Goal: Transaction & Acquisition: Purchase product/service

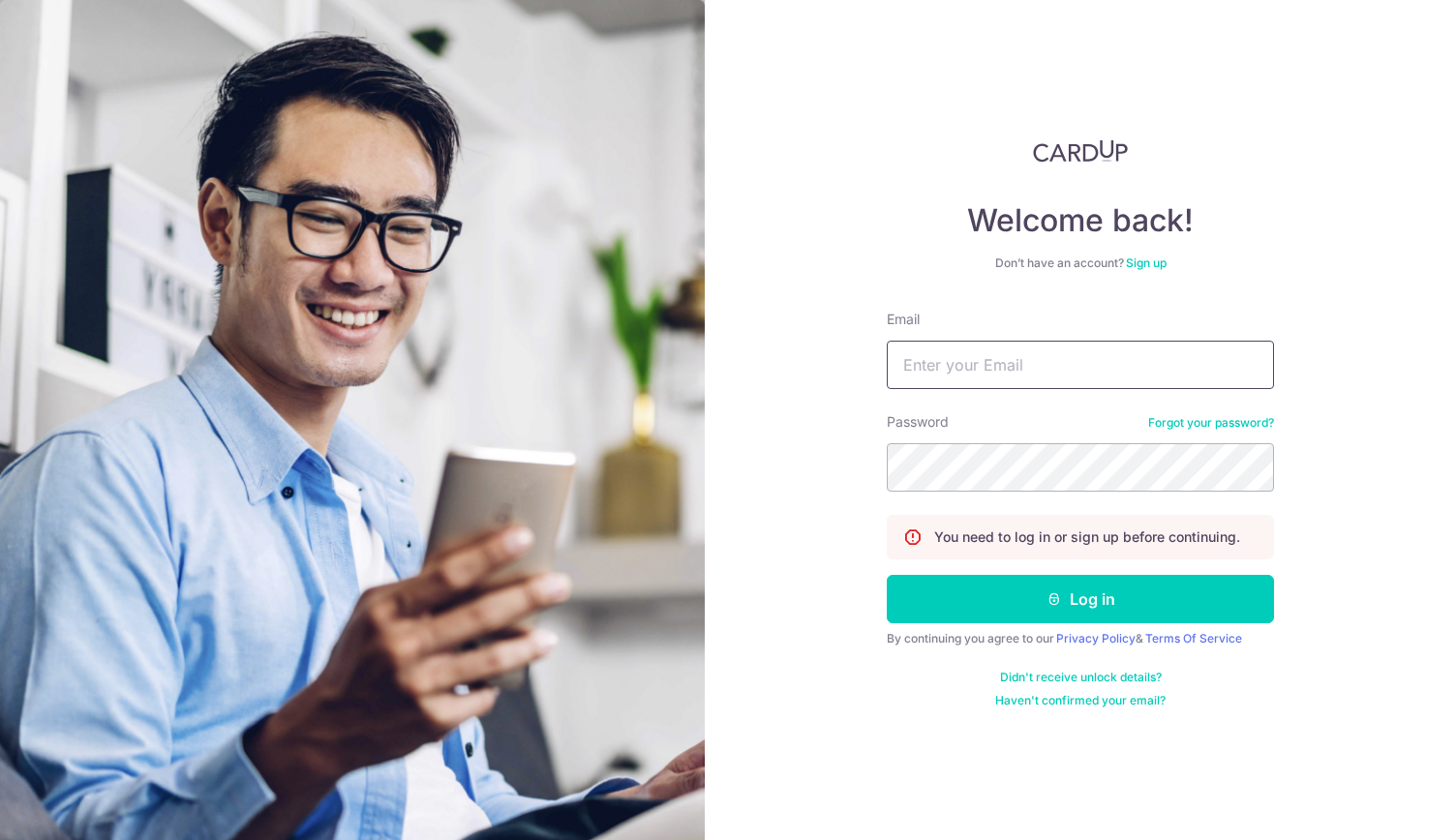
click at [950, 364] on input "Email" at bounding box center [1080, 365] width 387 height 49
type input "PCLIM289@GMAIL.COM"
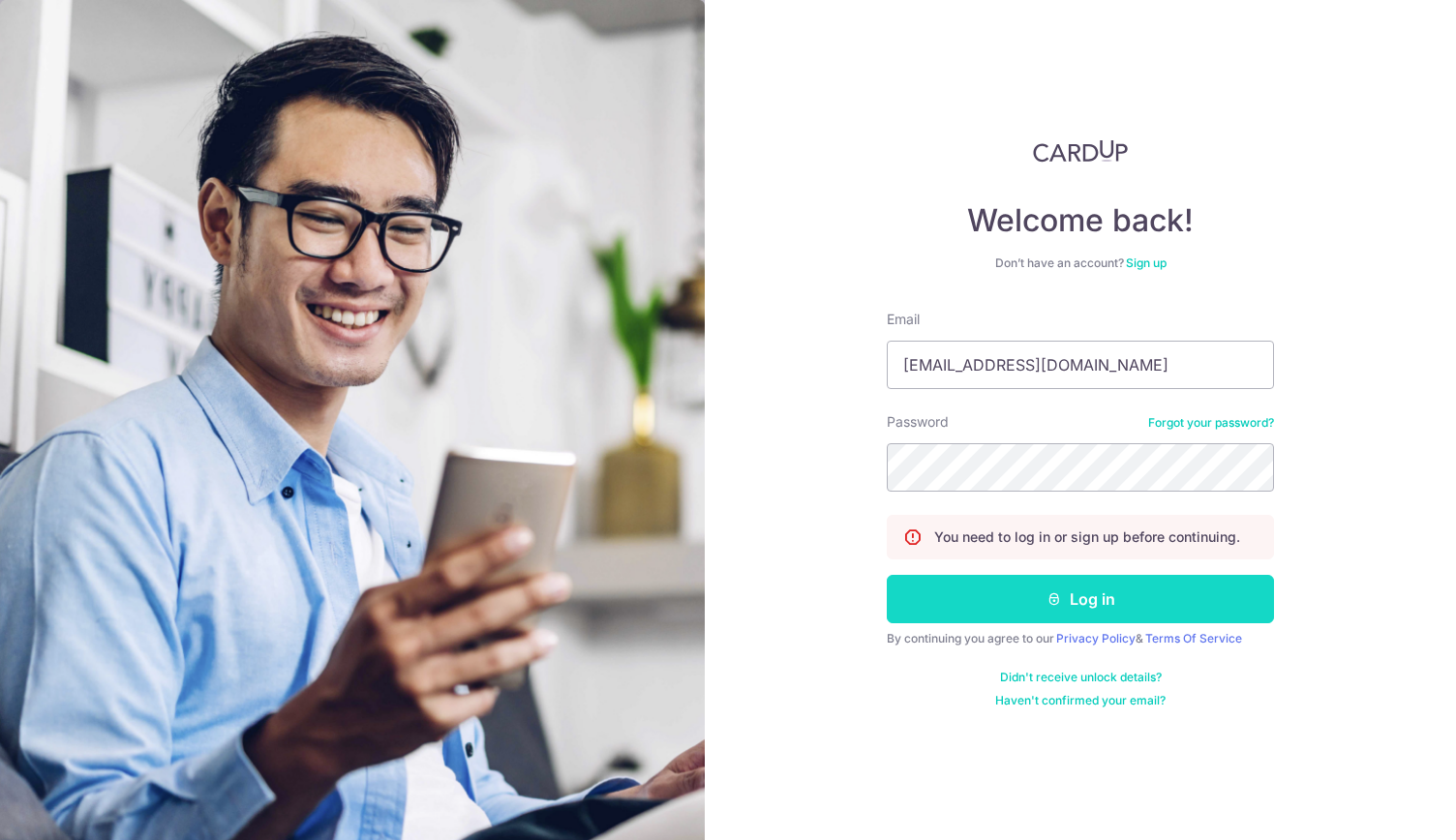
click at [1084, 604] on button "Log in" at bounding box center [1080, 599] width 387 height 49
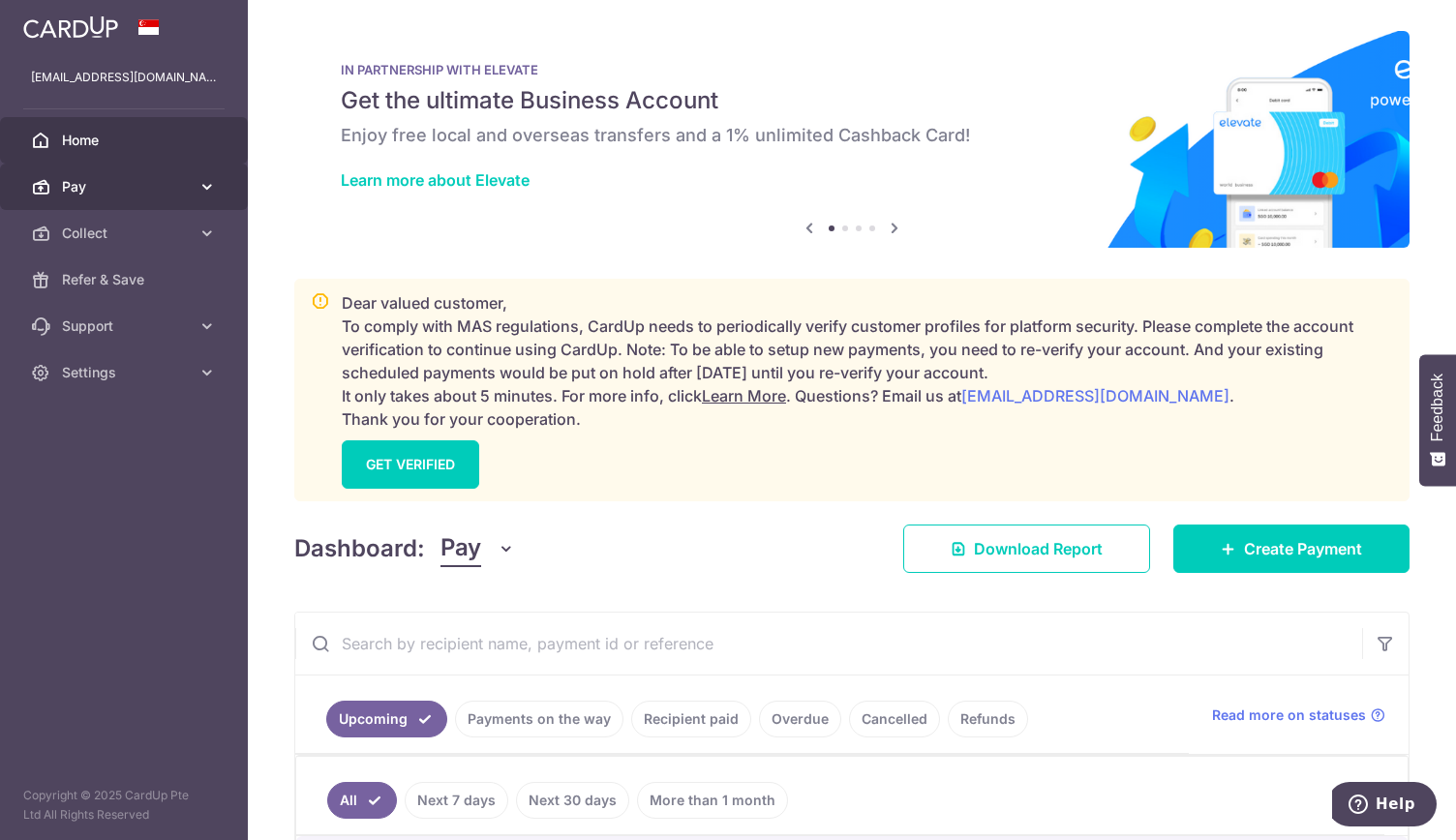
click at [79, 179] on span "Pay" at bounding box center [125, 187] width 128 height 20
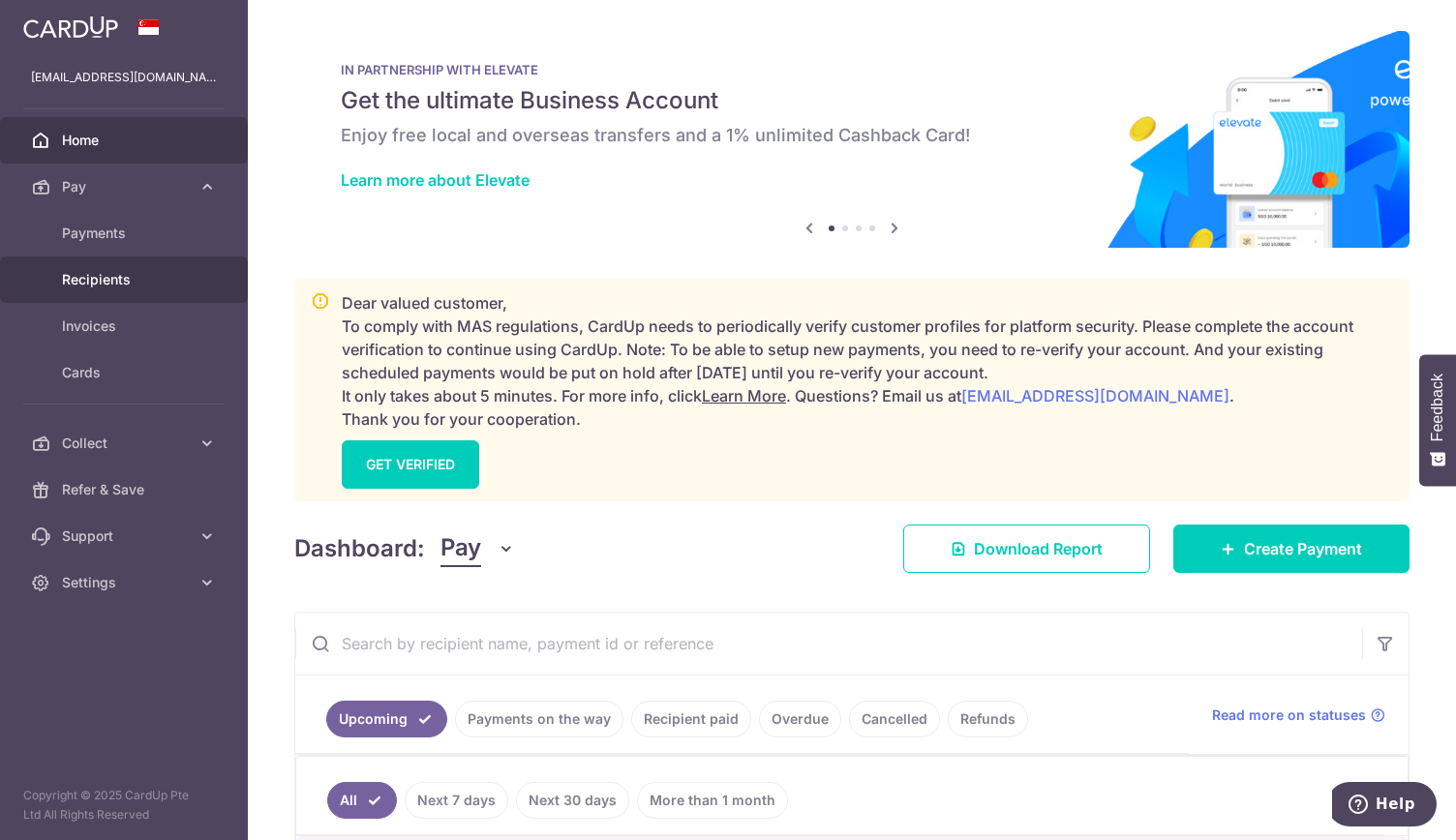
click at [124, 274] on span "Recipients" at bounding box center [125, 280] width 128 height 20
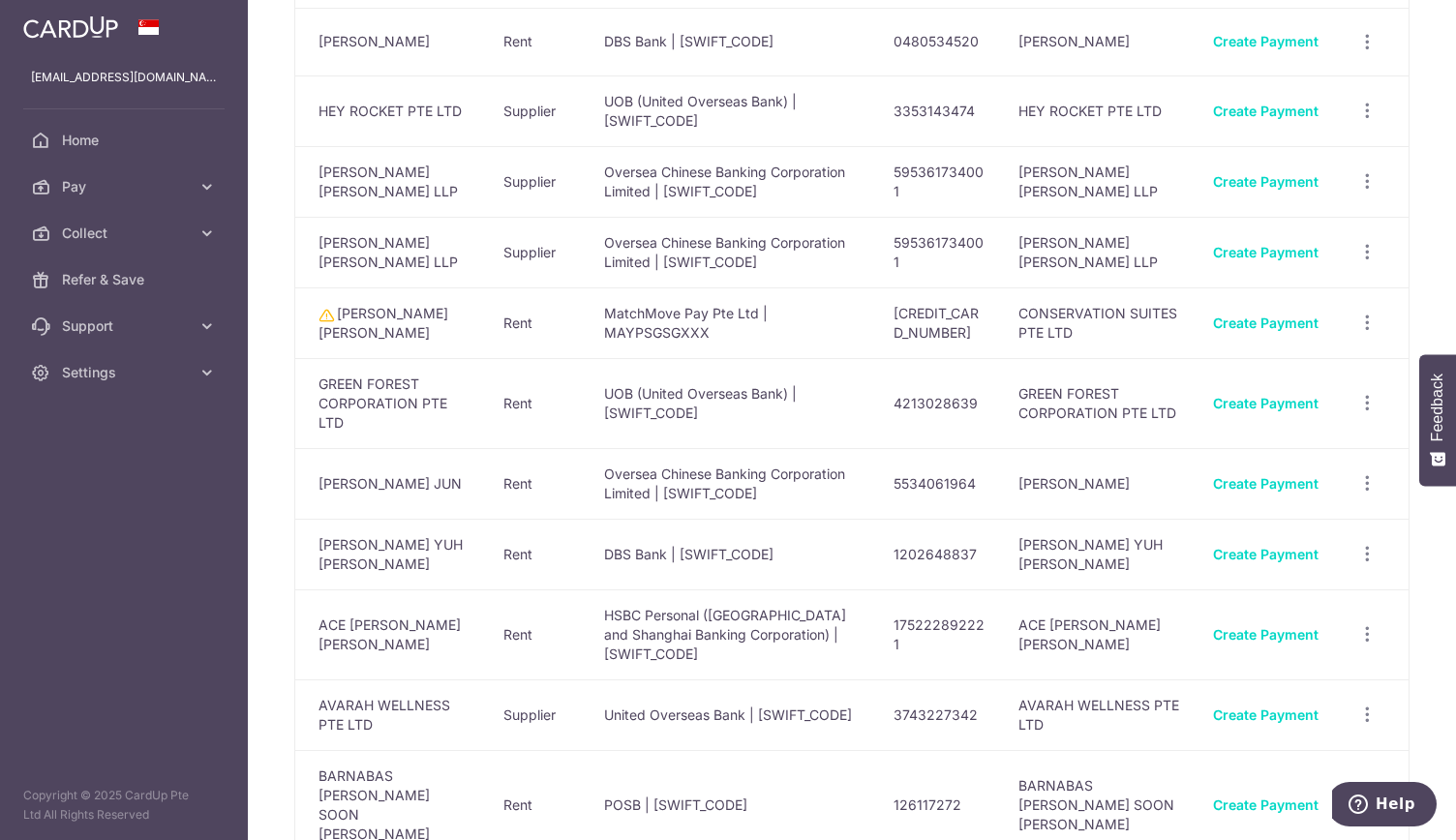
scroll to position [2115, 0]
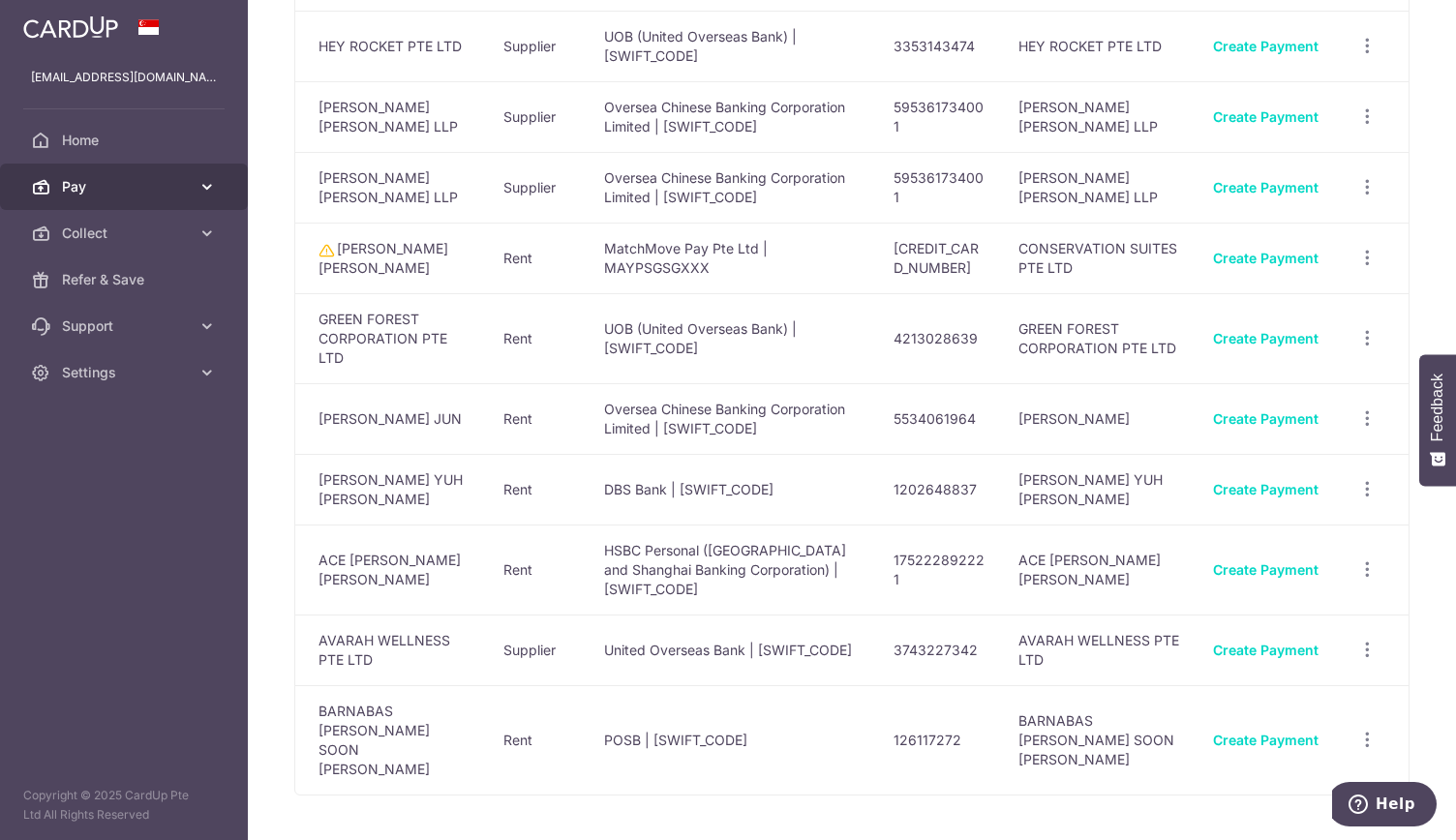
click at [153, 181] on span "Pay" at bounding box center [125, 187] width 128 height 20
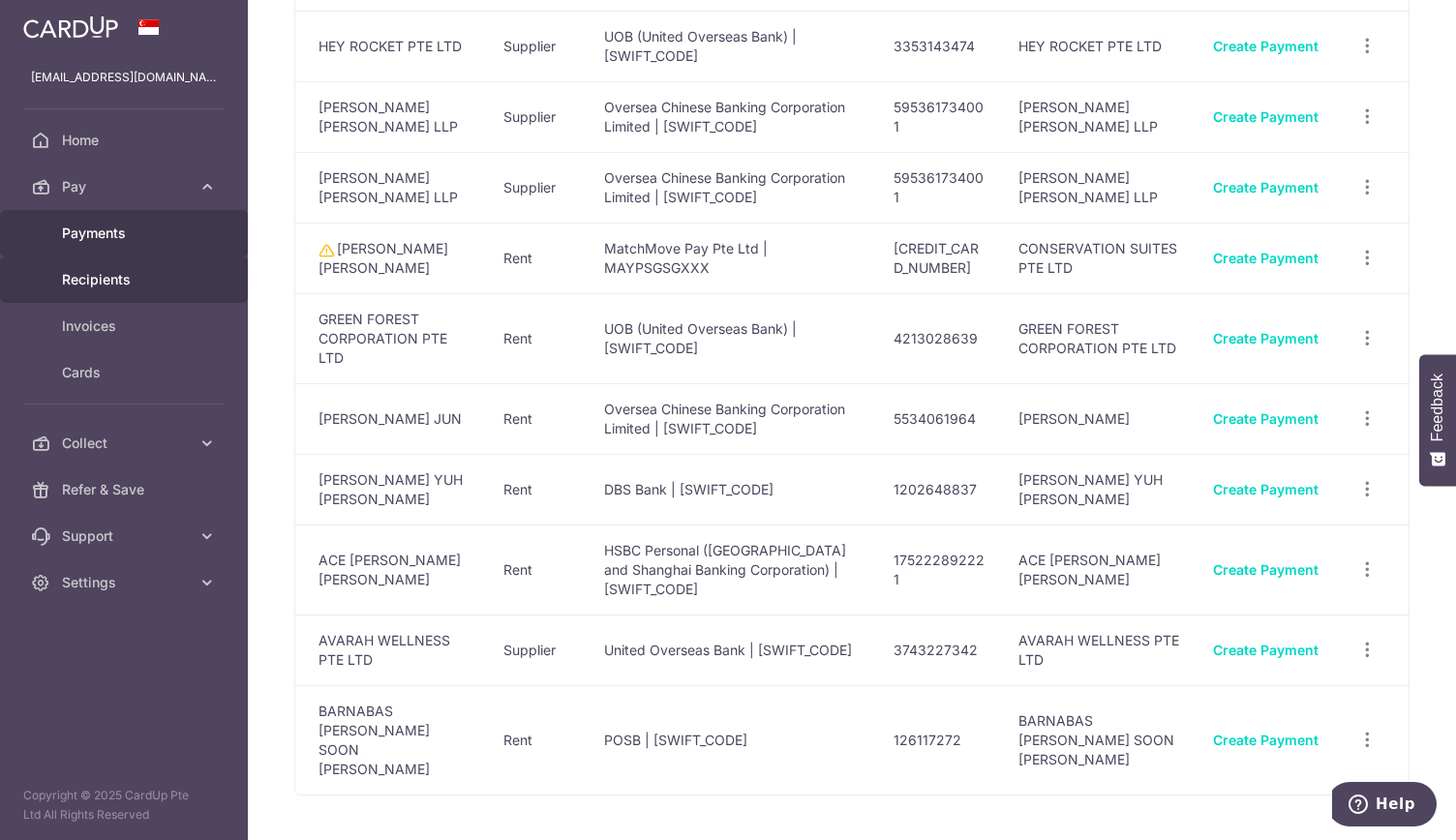
click at [155, 229] on span "Payments" at bounding box center [125, 233] width 128 height 20
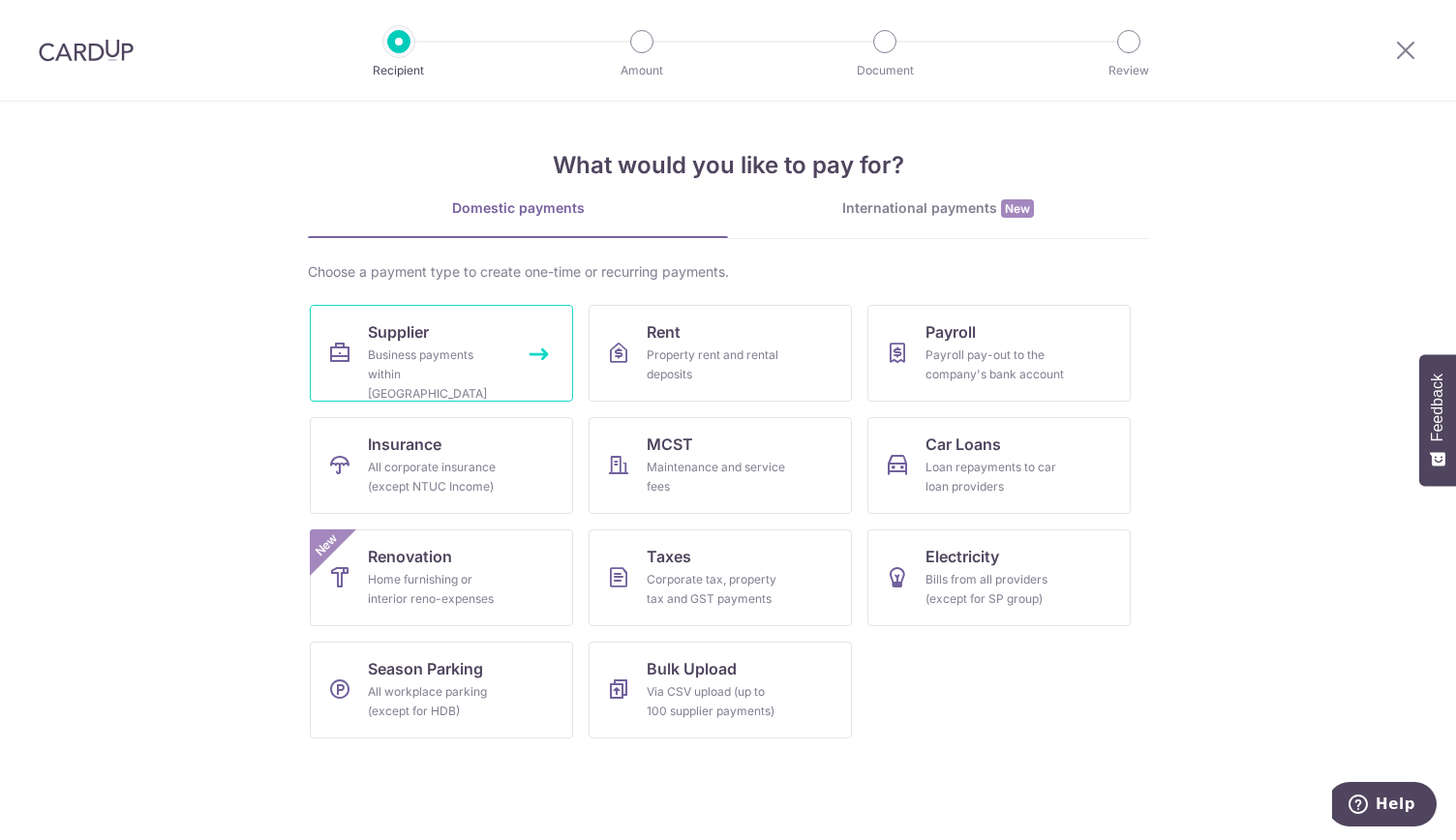
click at [407, 343] on link "Supplier Business payments within [GEOGRAPHIC_DATA]" at bounding box center [441, 353] width 263 height 97
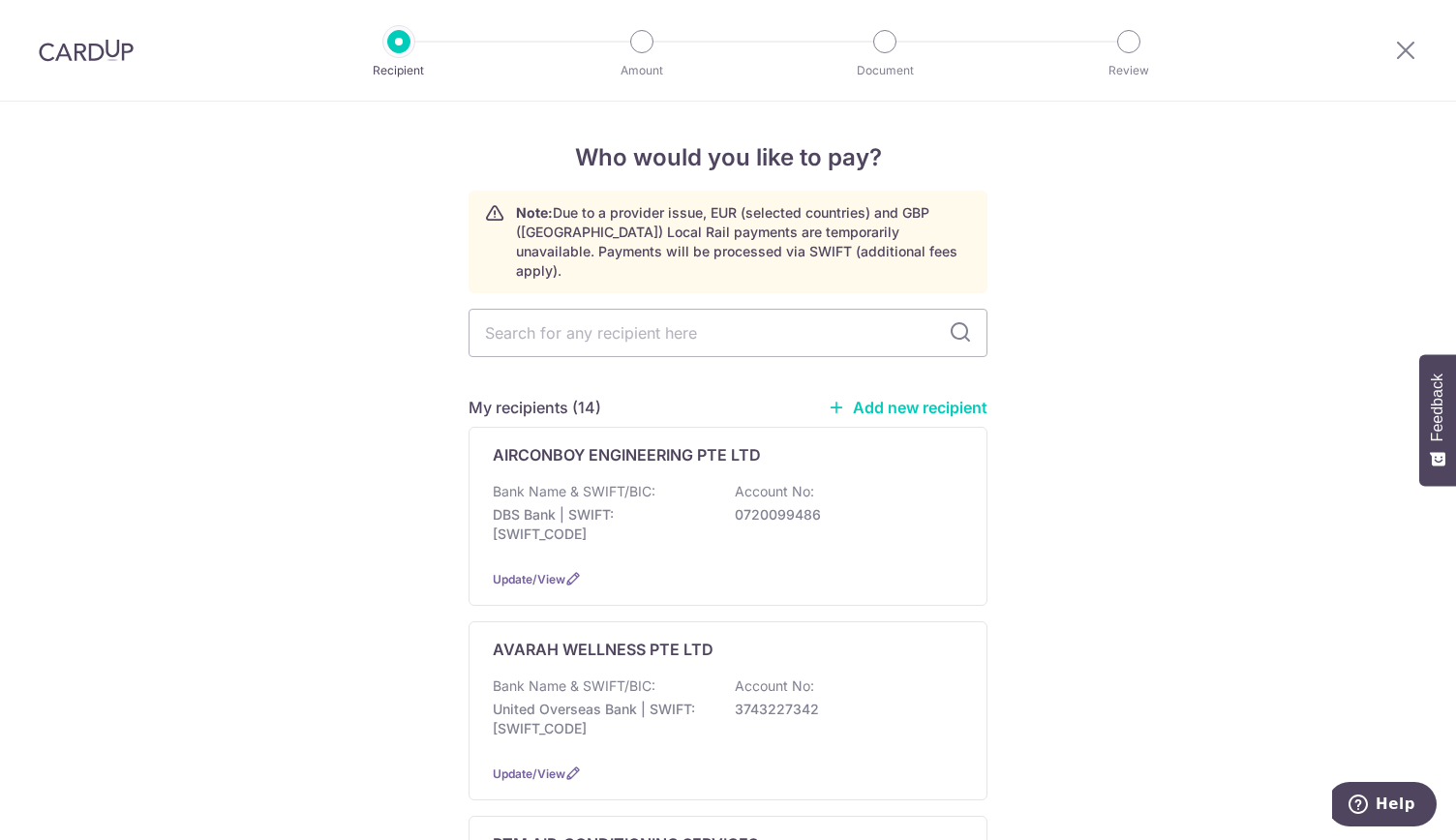
click at [943, 398] on link "Add new recipient" at bounding box center [908, 408] width 160 height 20
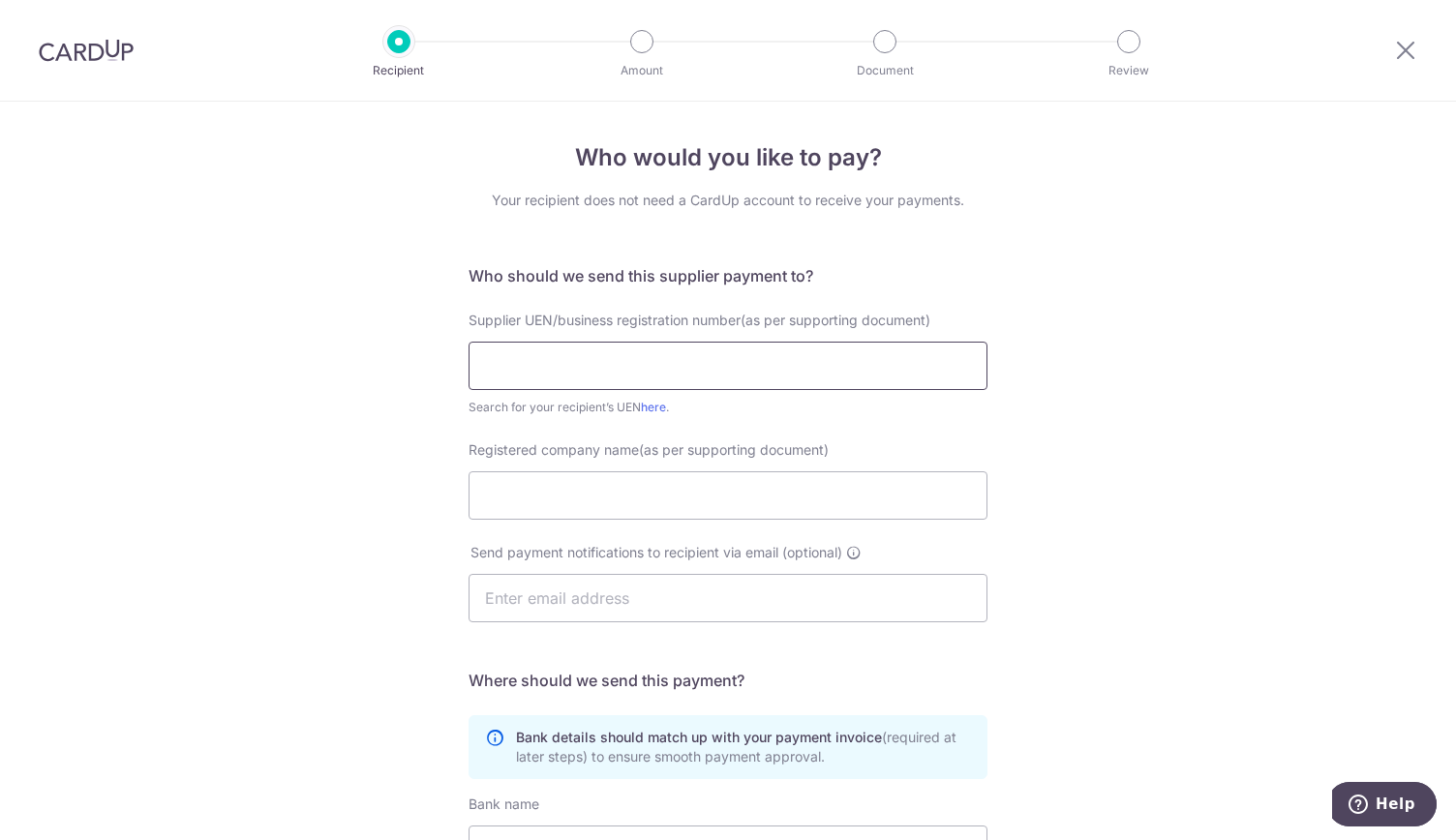
click at [533, 363] on input "text" at bounding box center [728, 366] width 519 height 49
type input "201319371D"
click at [494, 497] on input "Registered company name(as per supporting document)" at bounding box center [728, 496] width 519 height 49
type input "f"
type input "FYNERGY CAPITAL TECHNOLOGIES PTE LTD"
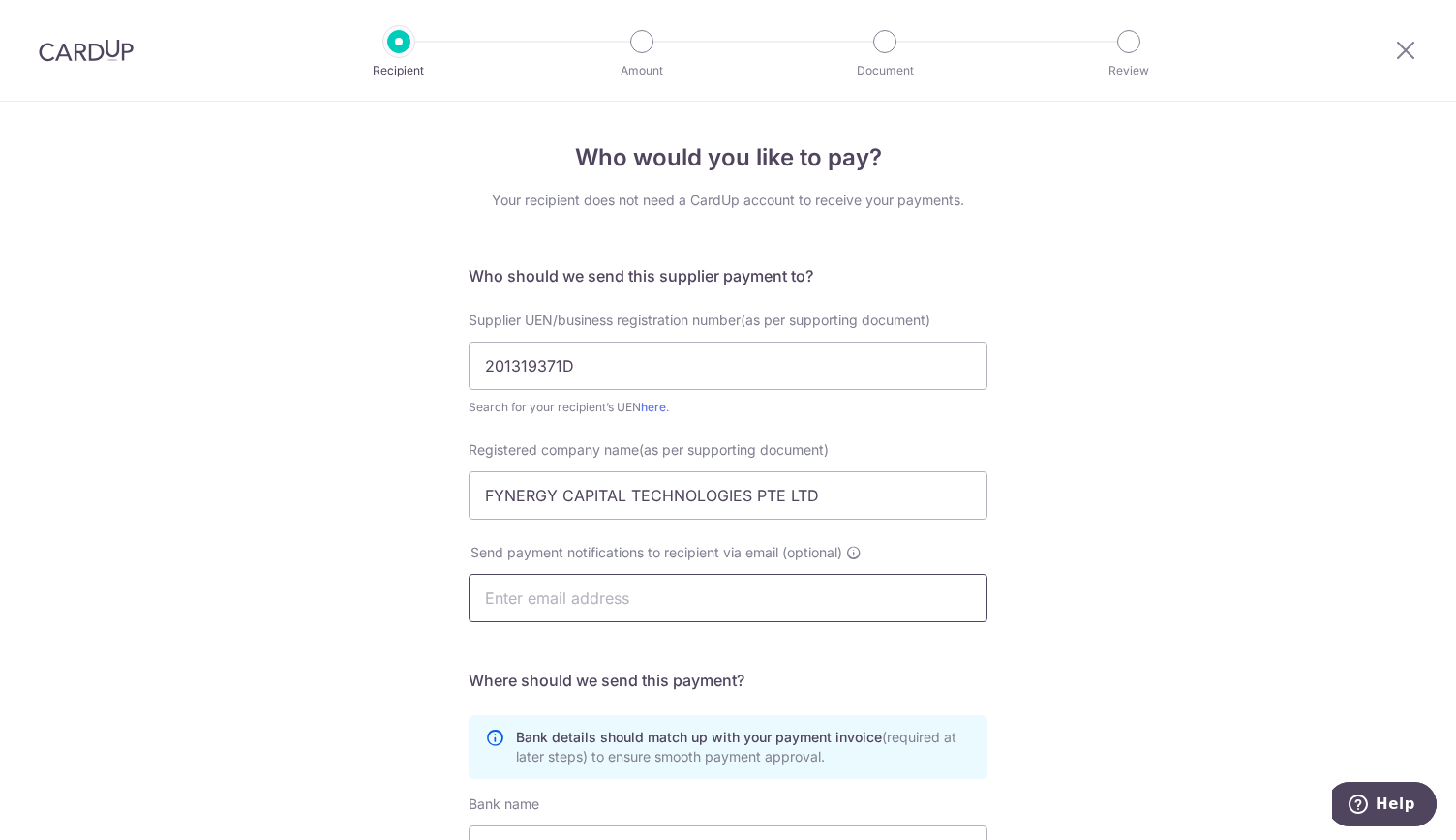
click at [500, 609] on input "text" at bounding box center [728, 598] width 519 height 49
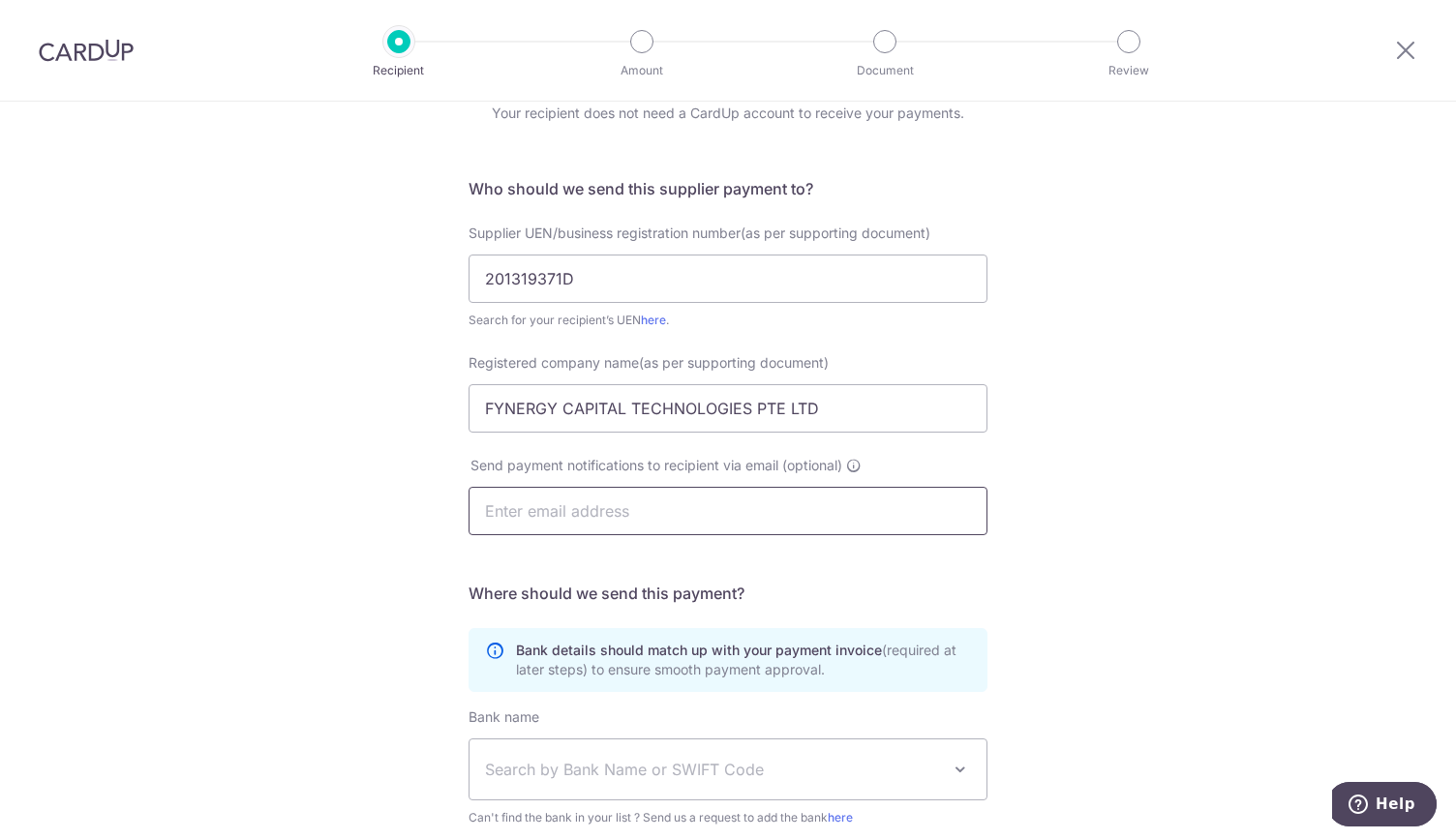
scroll to position [291, 0]
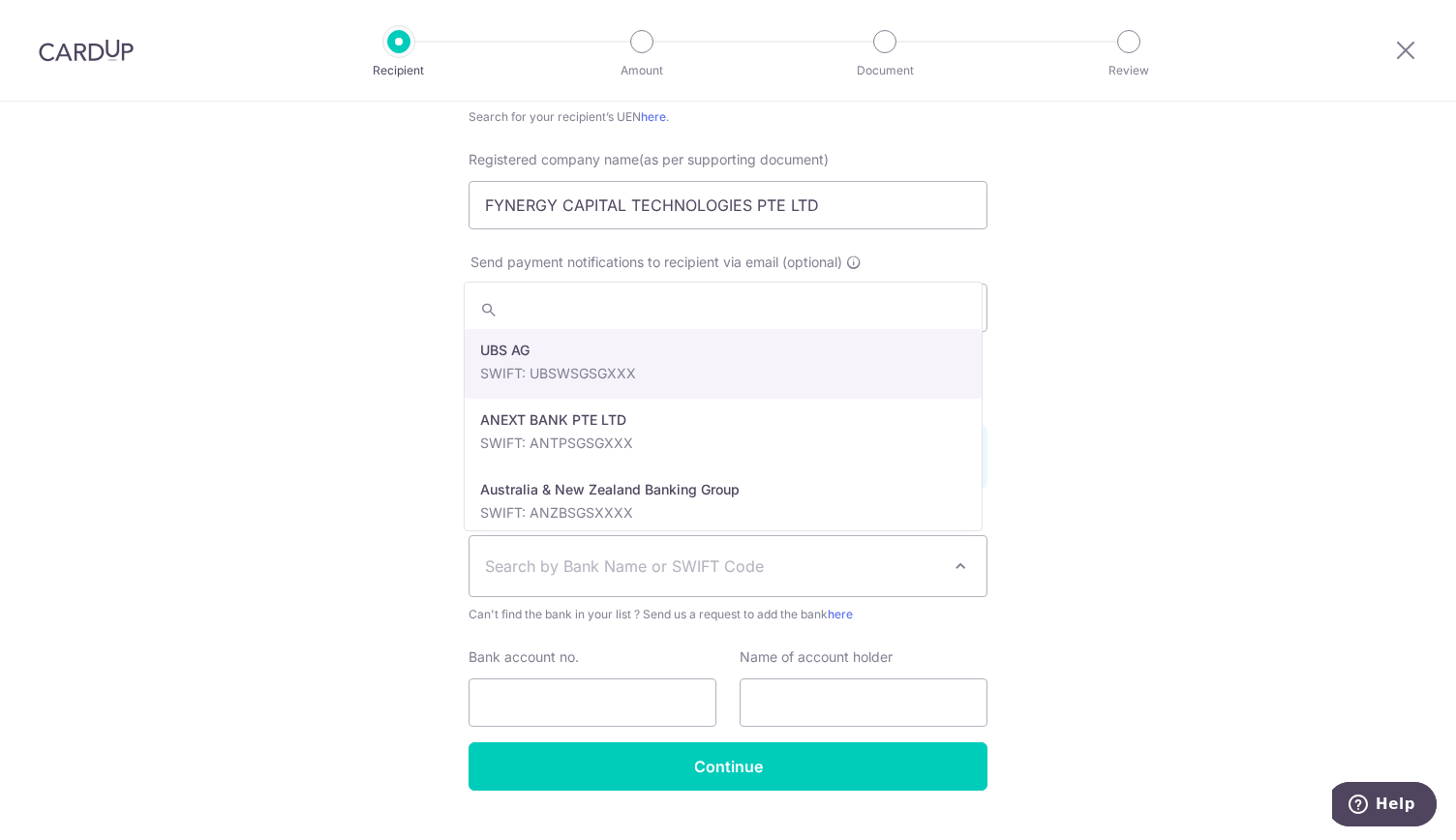
click at [577, 562] on span "Search by Bank Name or SWIFT Code" at bounding box center [712, 567] width 455 height 23
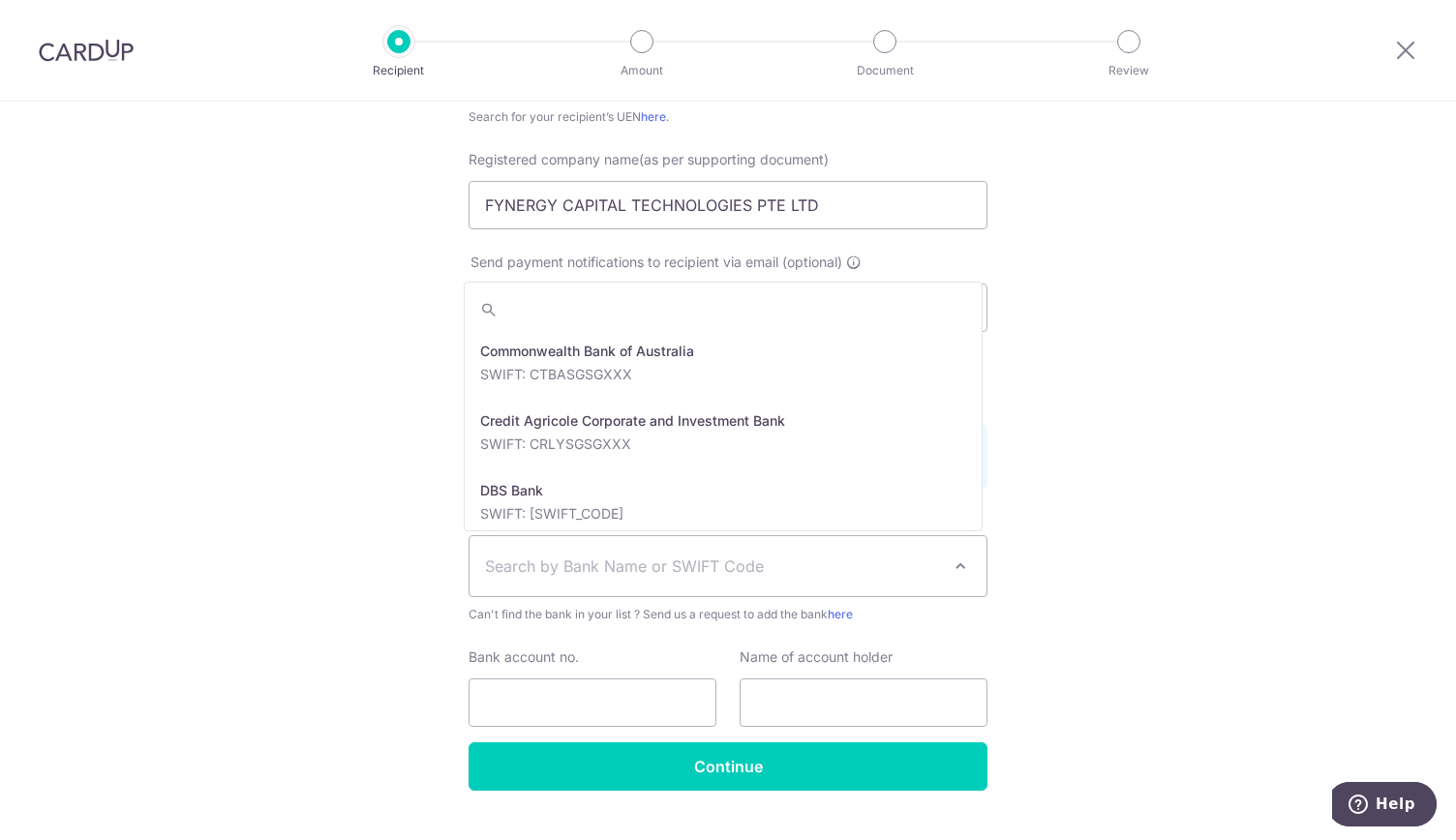
scroll to position [1452, 0]
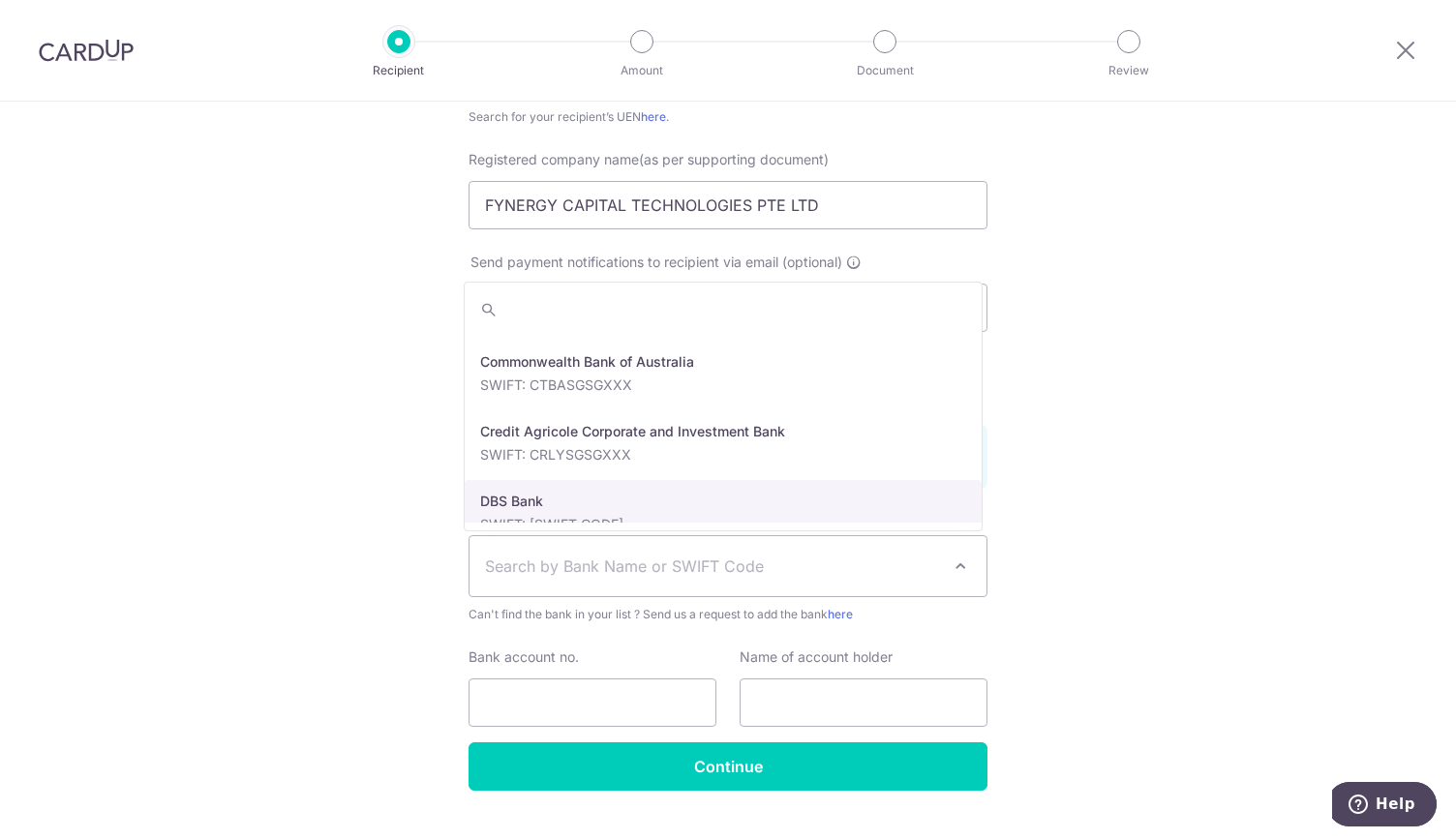
select select "6"
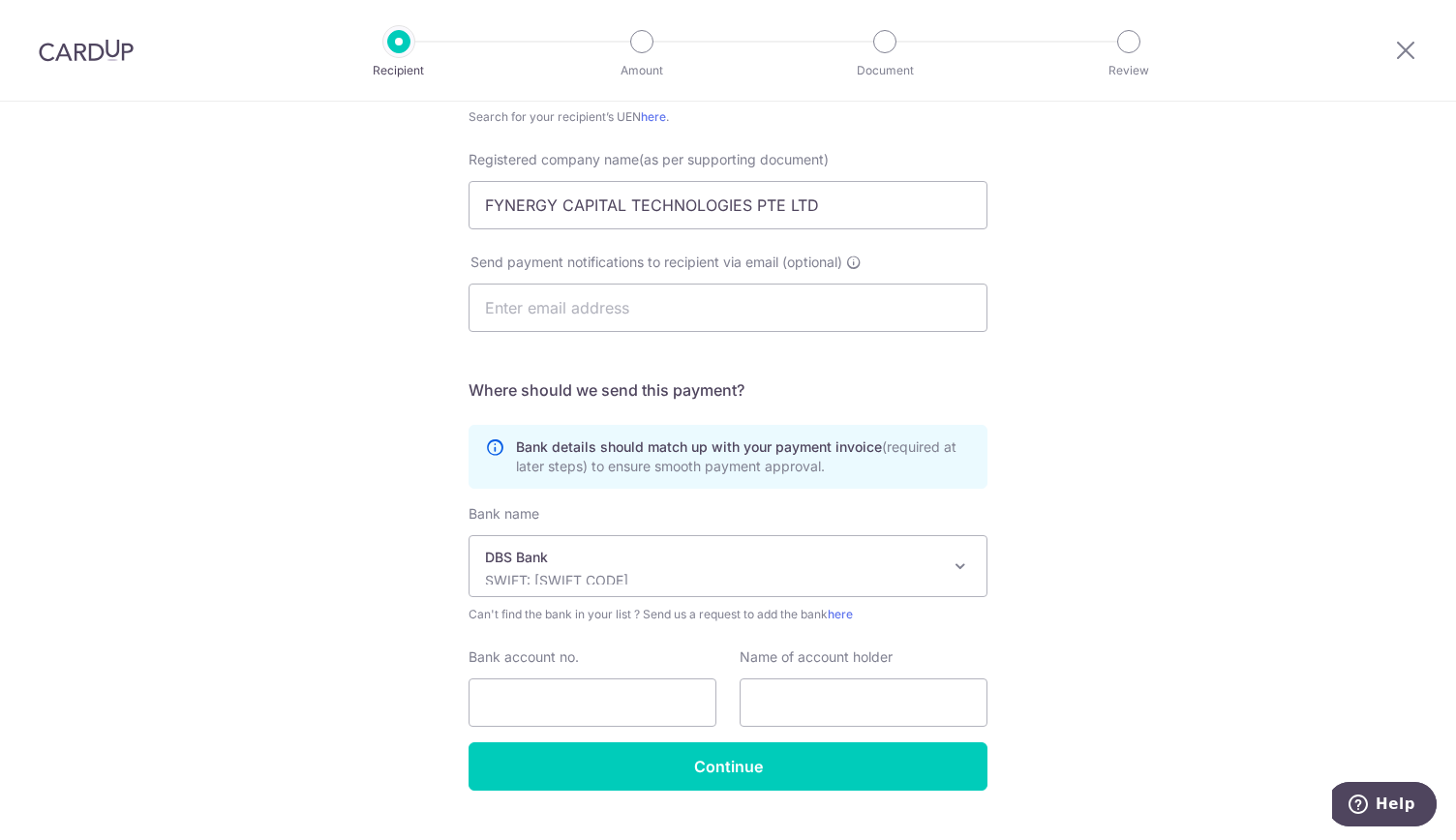
scroll to position [330, 0]
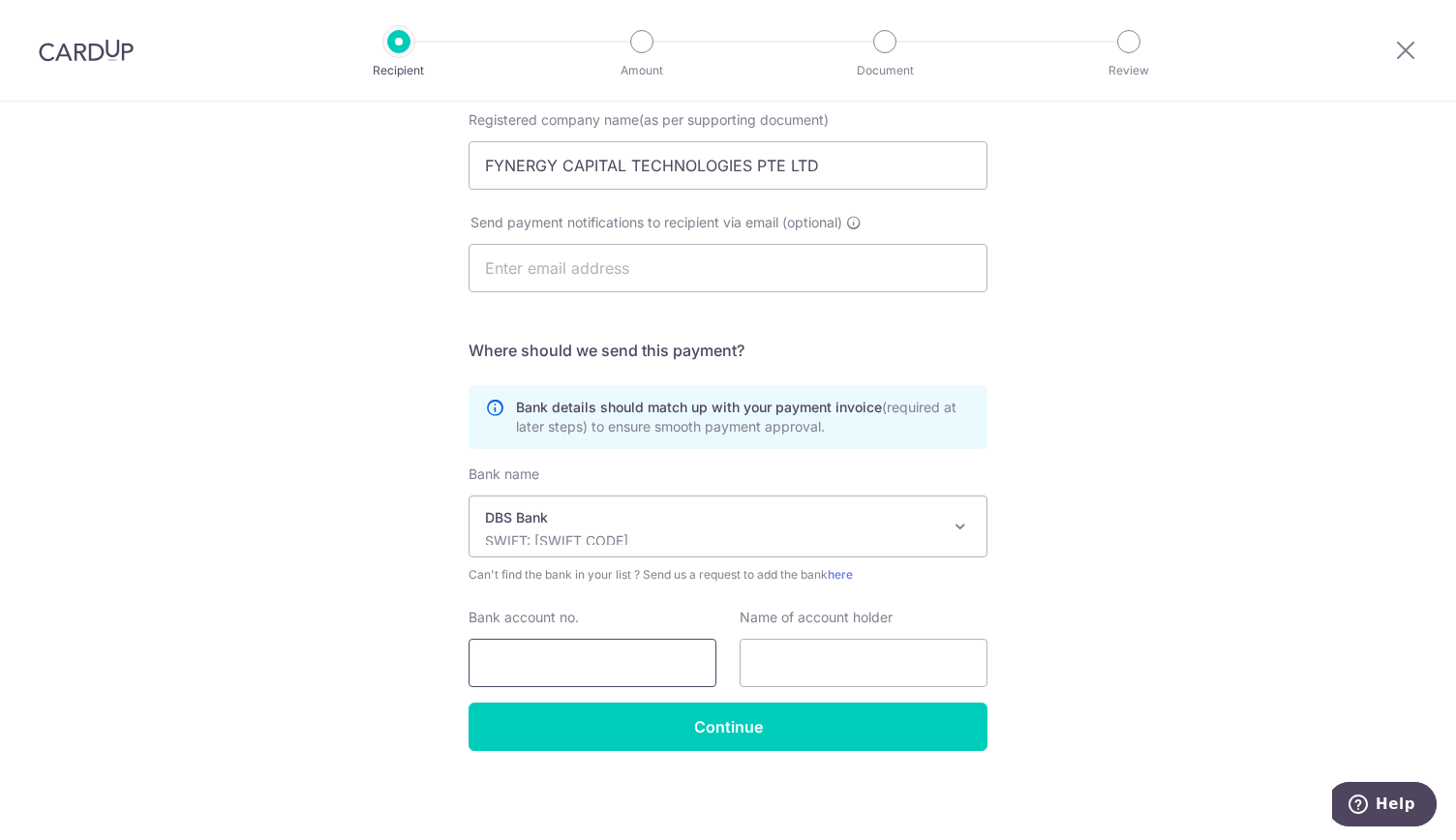
click at [545, 655] on input "Bank account no." at bounding box center [592, 663] width 248 height 49
type input "885215293394"
click at [786, 671] on input "text" at bounding box center [864, 663] width 248 height 49
type input "FYNERGY CAPITAL TECHNOLOGIES PTE LTD"
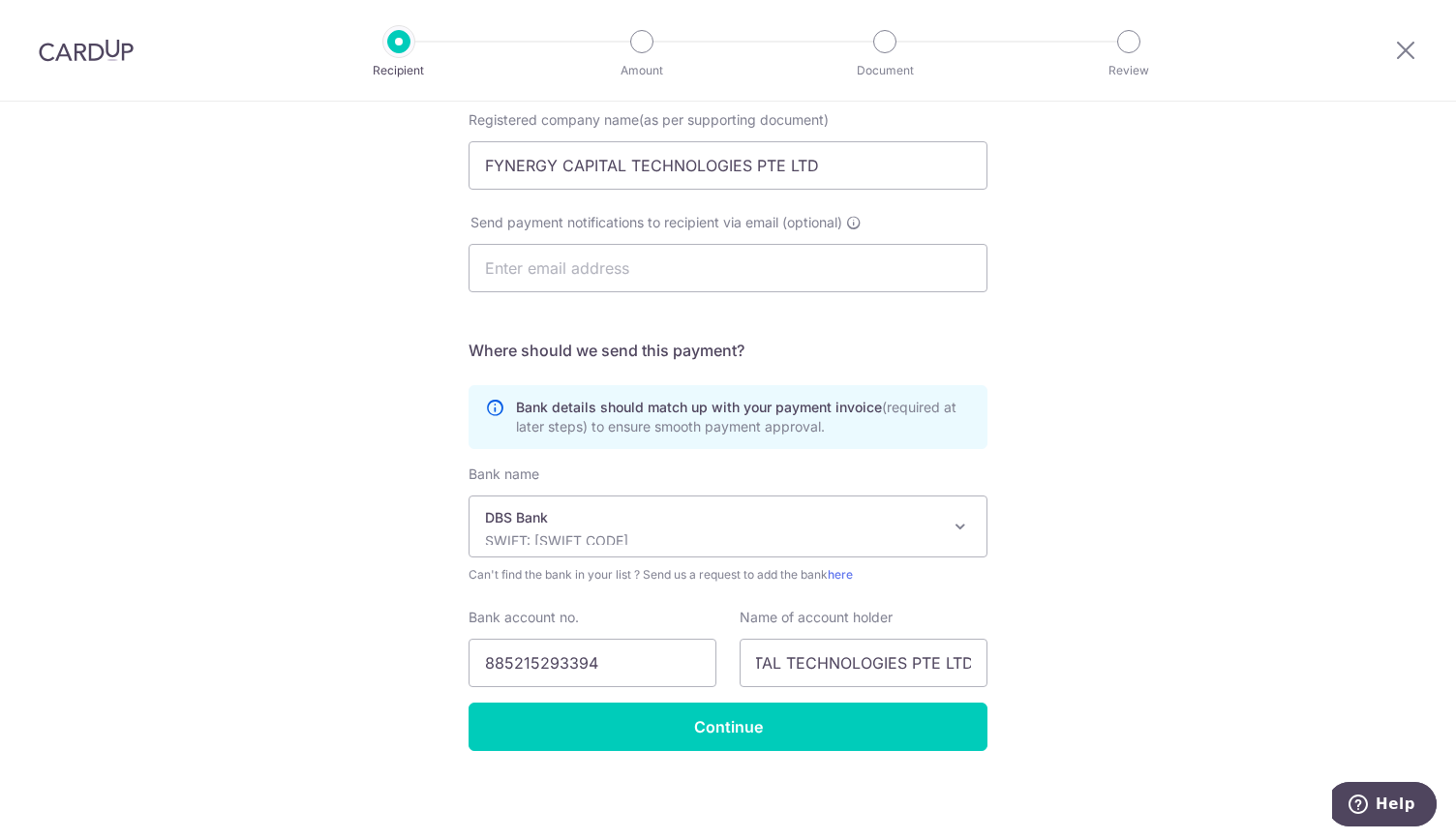
scroll to position [0, 0]
click at [613, 378] on form "Who should we send this supplier payment to? Supplier UEN/business registration…" at bounding box center [728, 342] width 519 height 817
click at [598, 270] on input "text" at bounding box center [728, 268] width 519 height 49
click at [430, 324] on div "Who would you like to pay? Your recipient does not need a CardUp account to rec…" at bounding box center [728, 306] width 1456 height 1070
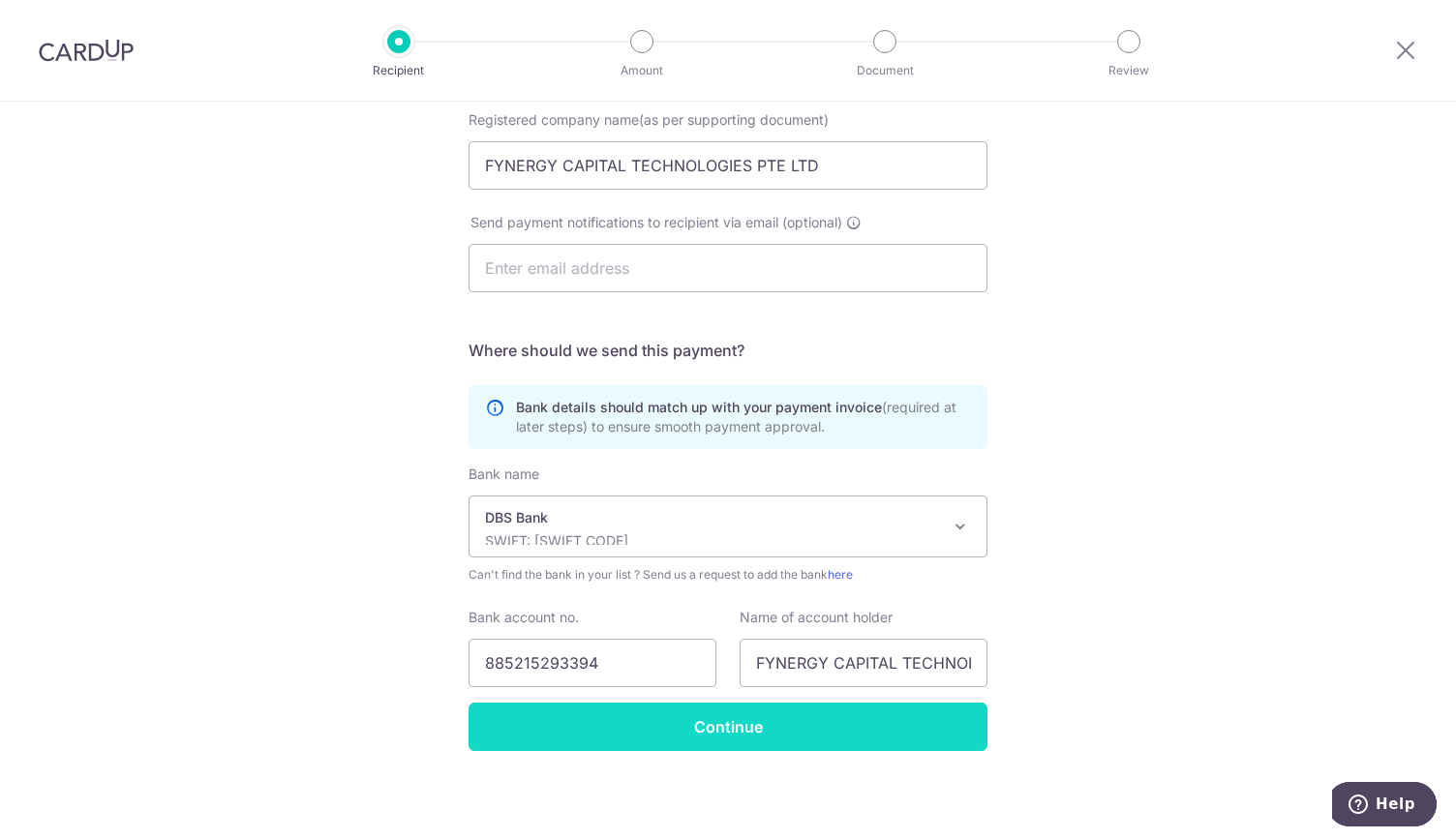
click at [797, 723] on input "Continue" at bounding box center [728, 727] width 519 height 49
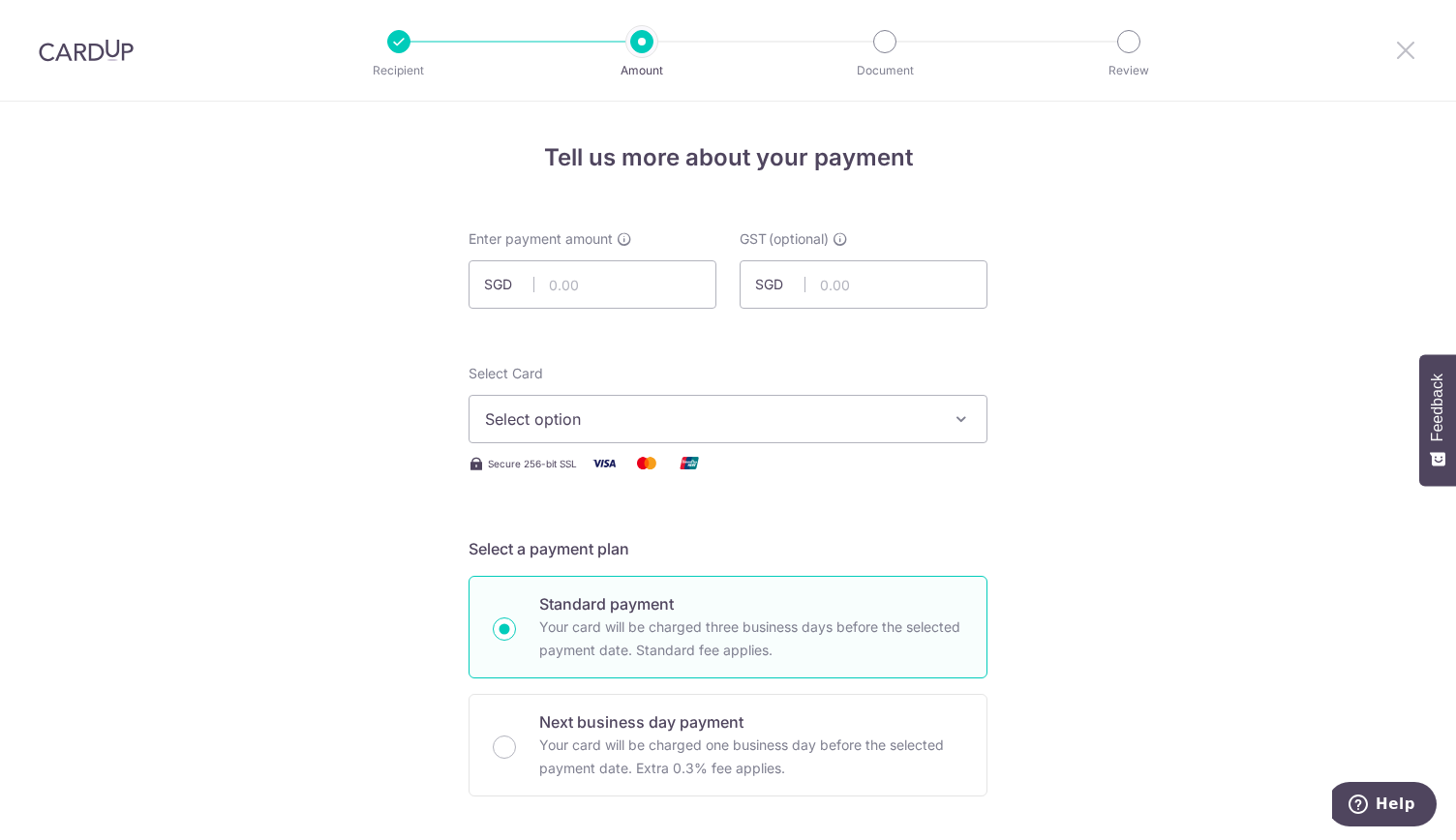
click at [1407, 56] on icon at bounding box center [1406, 50] width 23 height 24
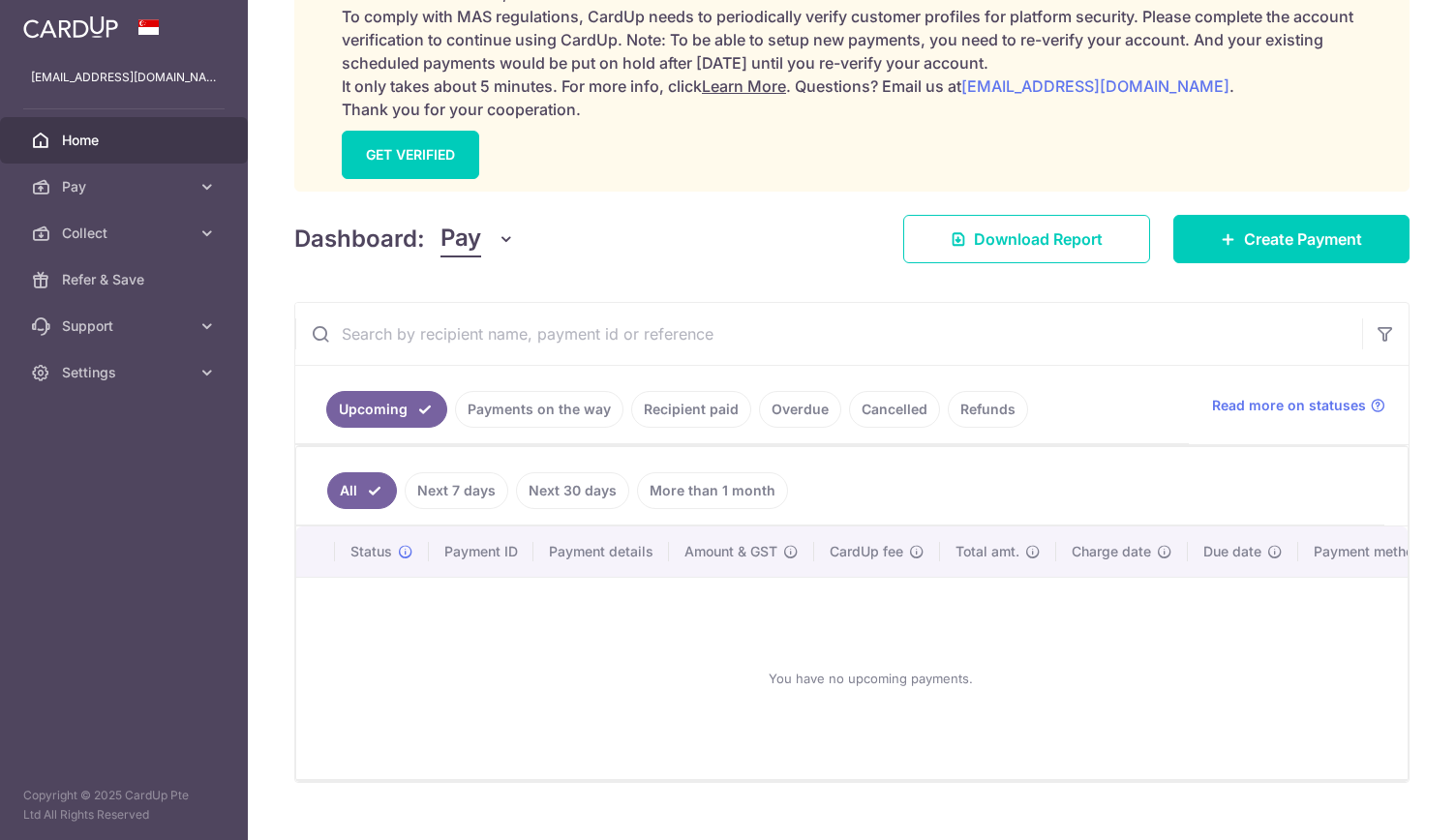
scroll to position [291, 0]
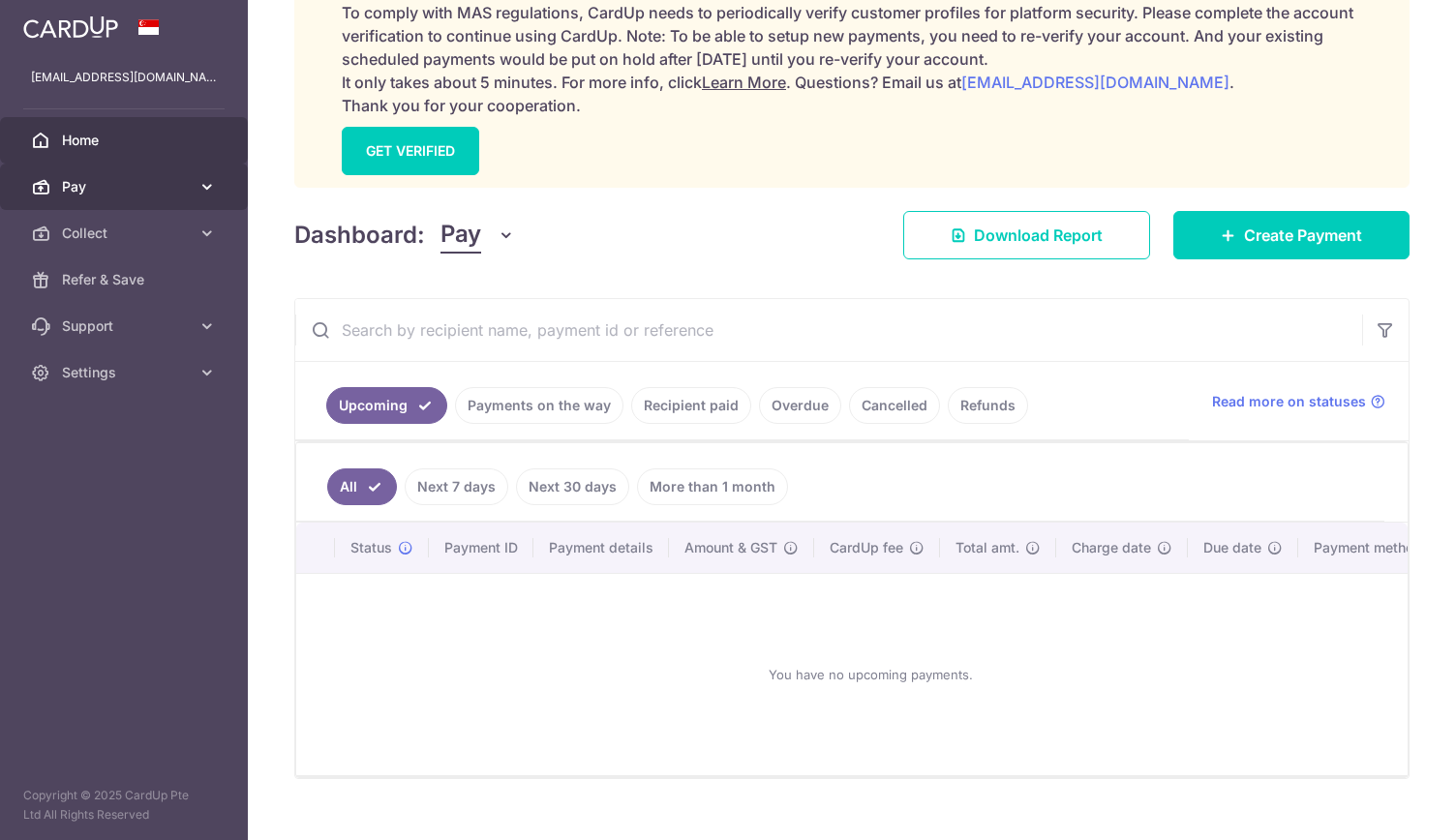
click at [99, 189] on span "Pay" at bounding box center [125, 187] width 128 height 20
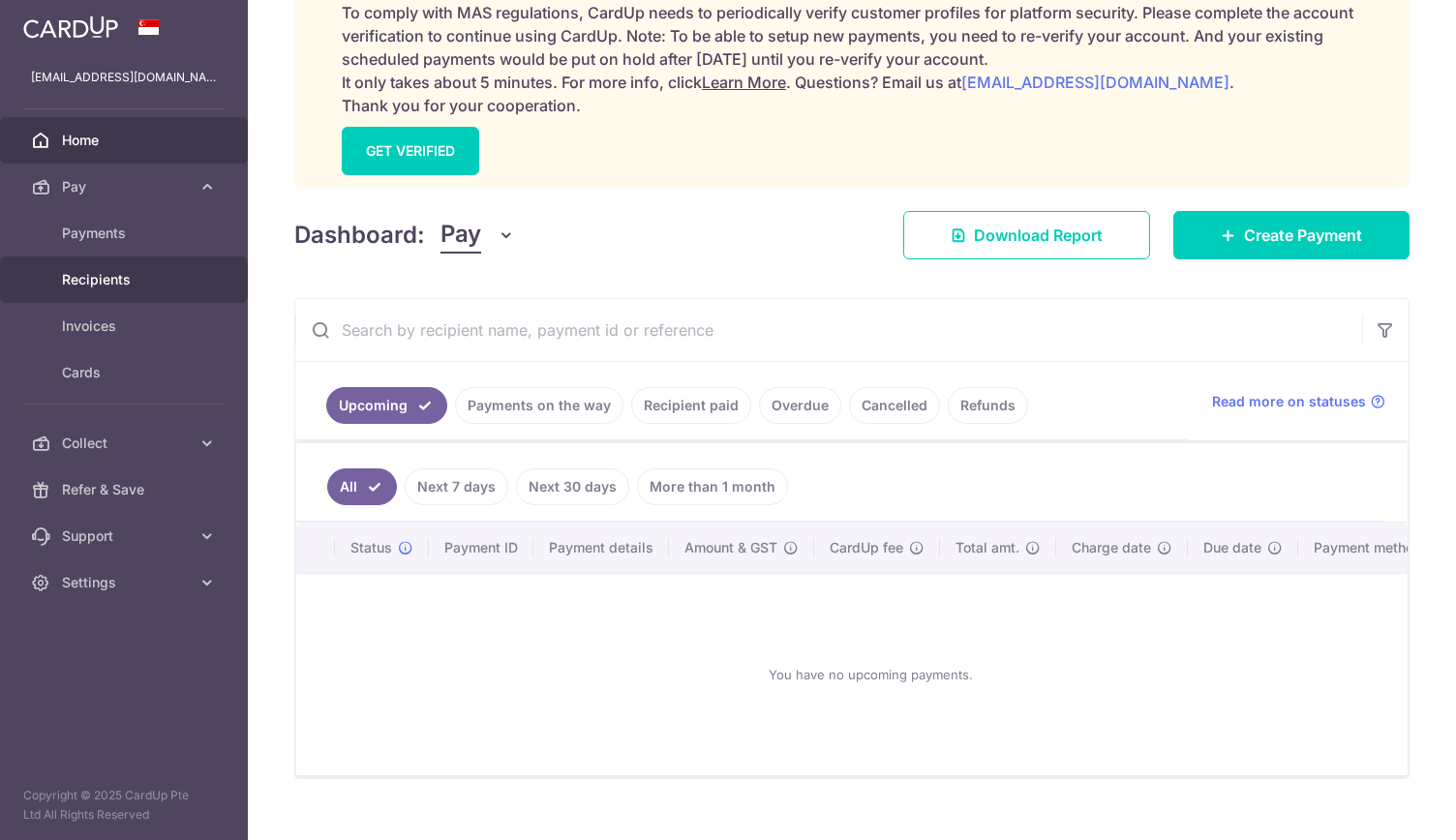
click at [142, 281] on span "Recipients" at bounding box center [125, 280] width 128 height 20
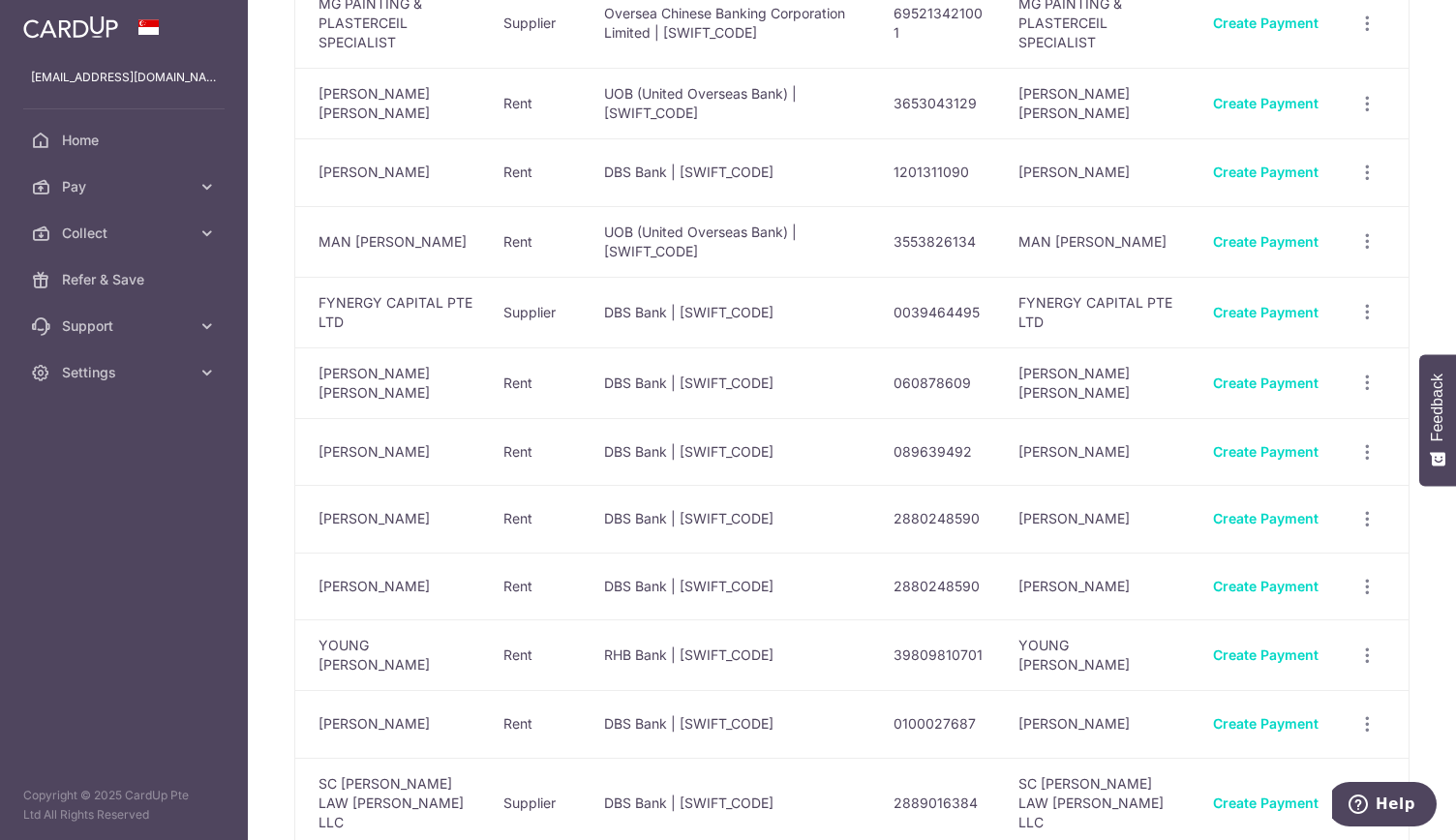
scroll to position [362, 0]
